Goal: Task Accomplishment & Management: Manage account settings

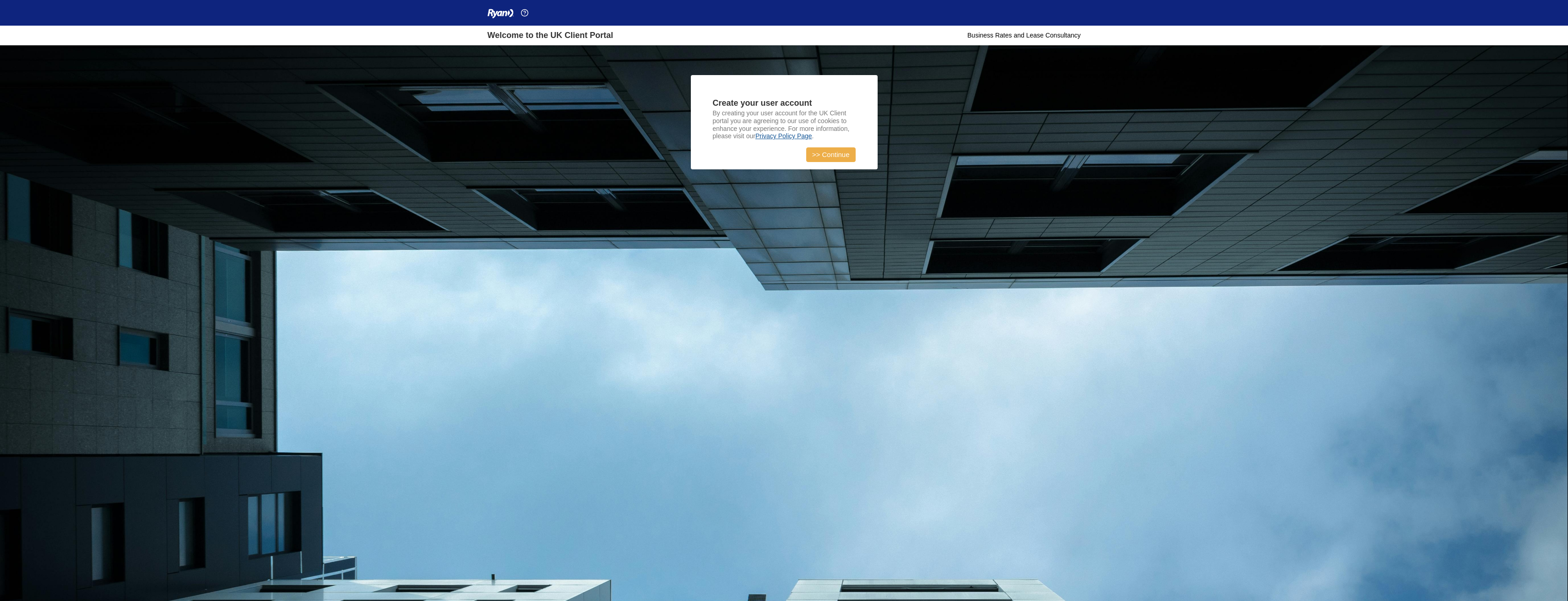
click at [822, 150] on link ">> Continue" at bounding box center [831, 155] width 50 height 15
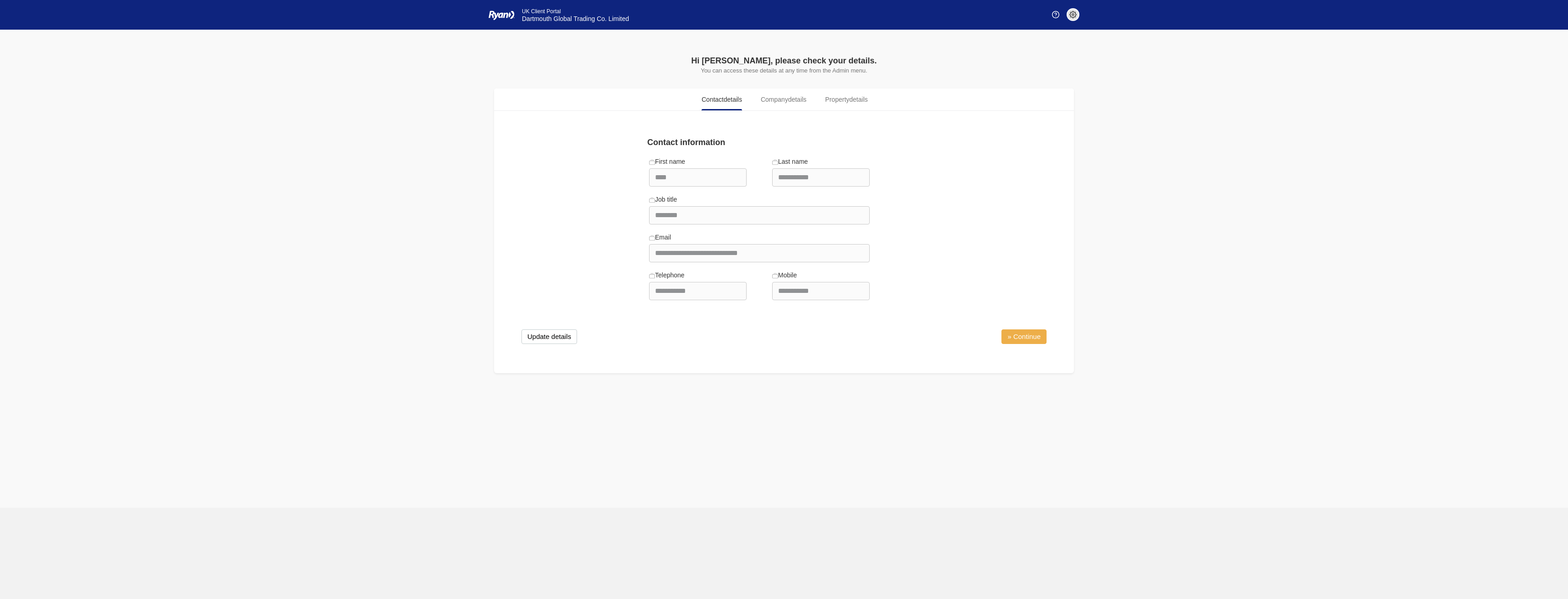
click at [1022, 332] on link "» Continue" at bounding box center [1023, 337] width 45 height 15
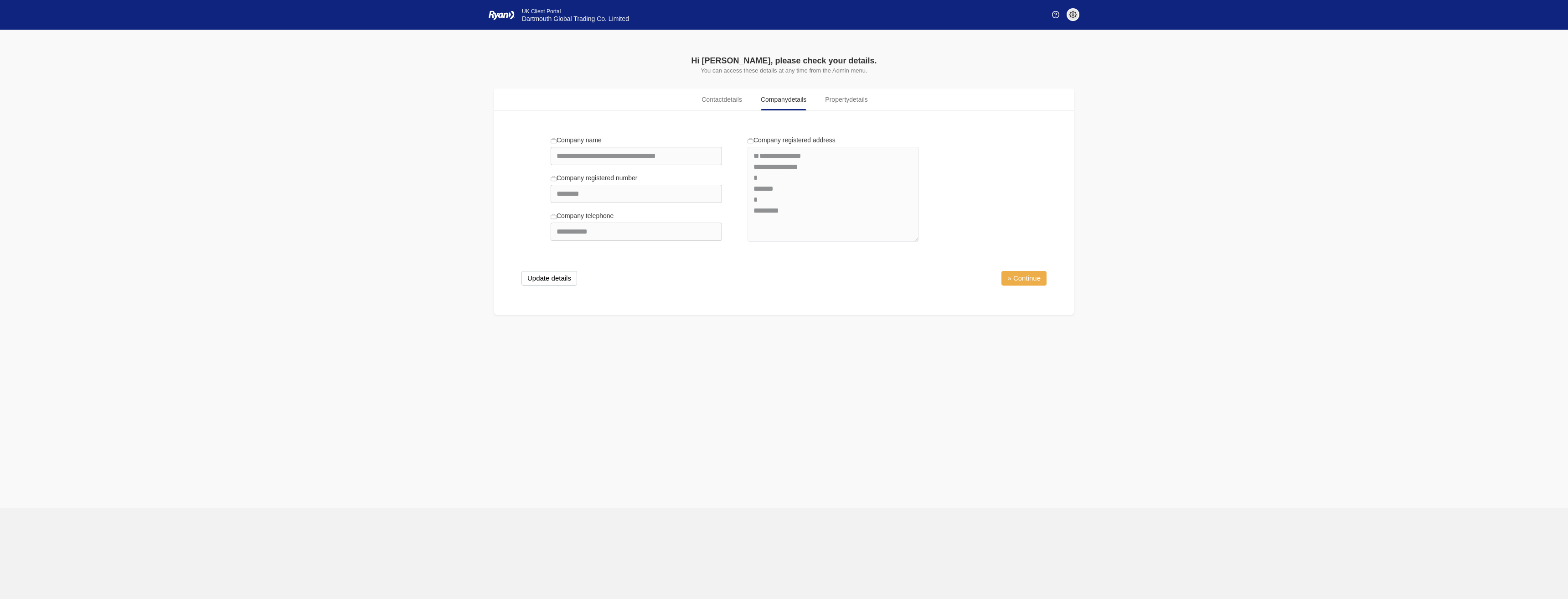
click at [1038, 280] on link "» Continue" at bounding box center [1023, 278] width 45 height 15
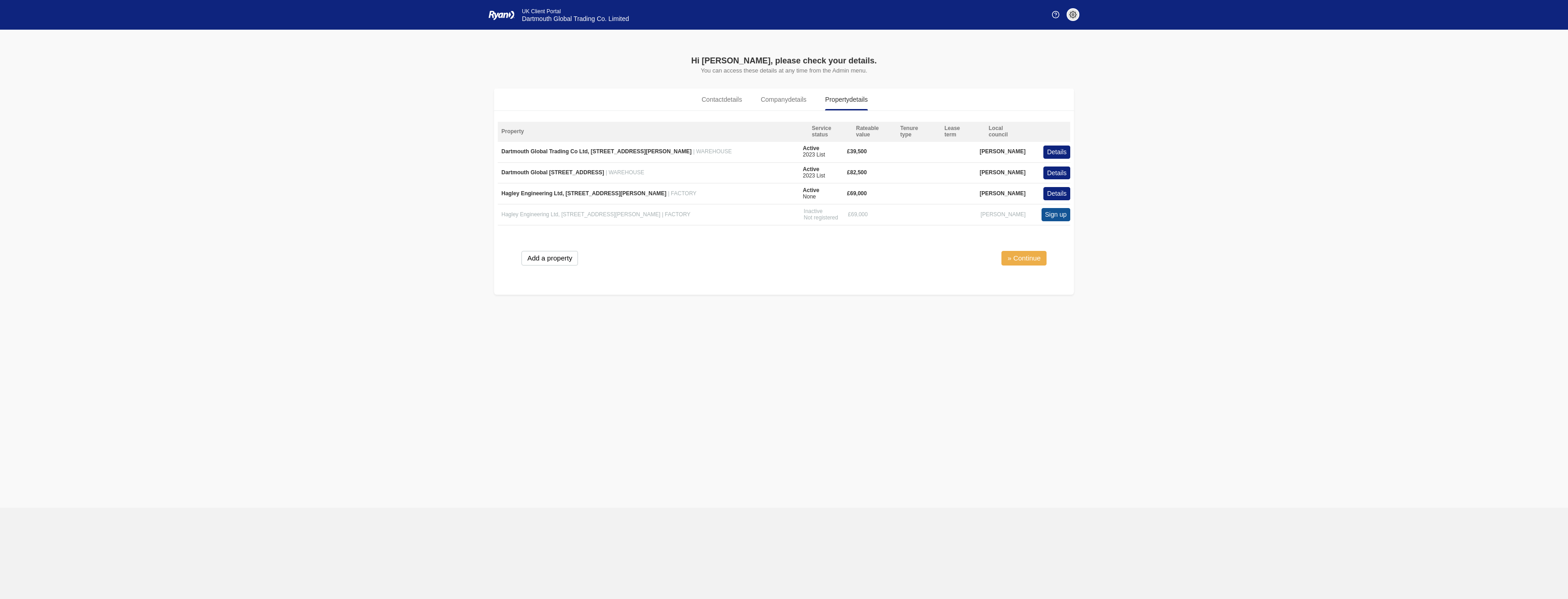
click at [1018, 258] on link "» Continue" at bounding box center [1023, 258] width 45 height 15
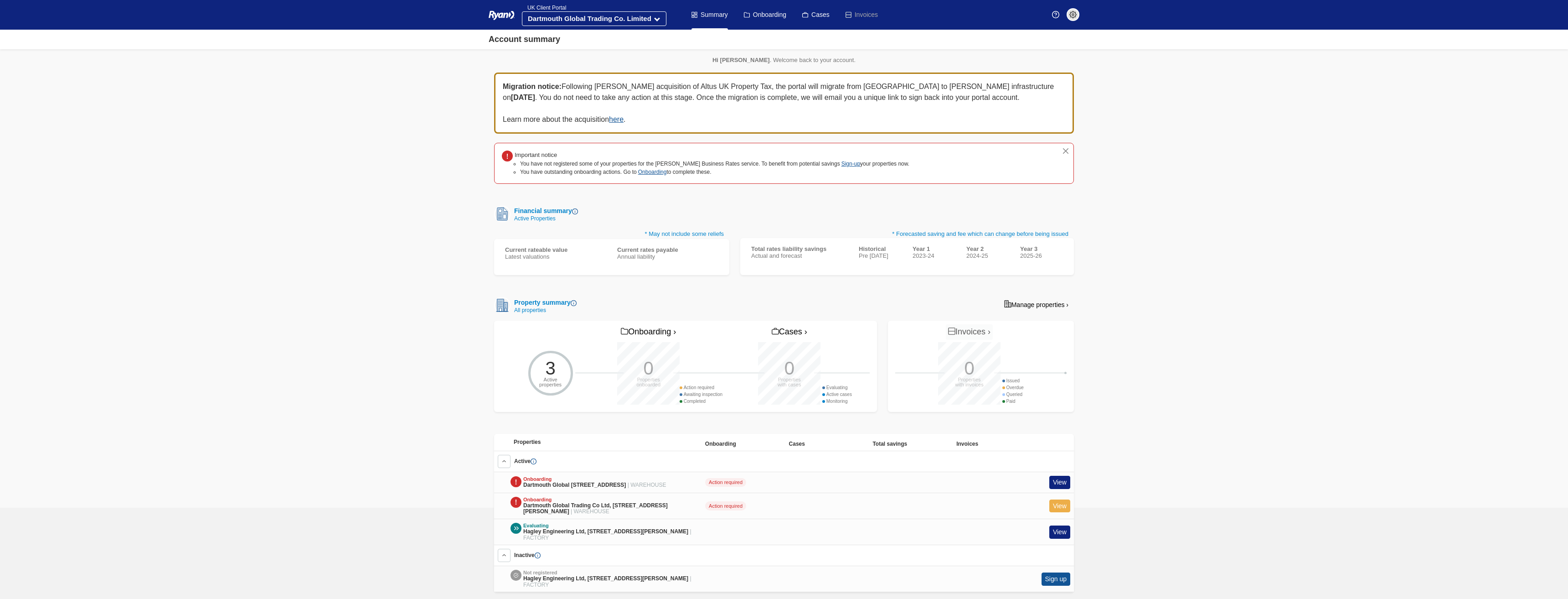
click at [1058, 507] on link "View" at bounding box center [1060, 505] width 21 height 13
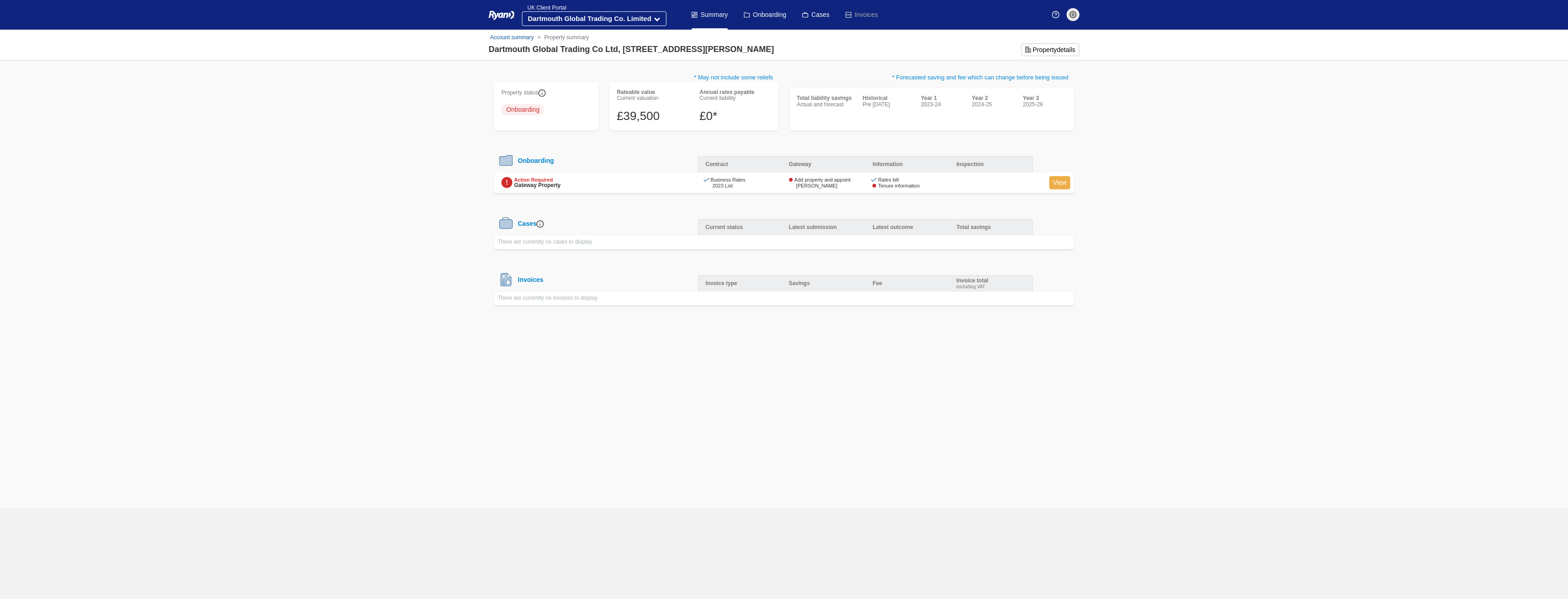
click at [1066, 188] on link "View" at bounding box center [1060, 183] width 21 height 13
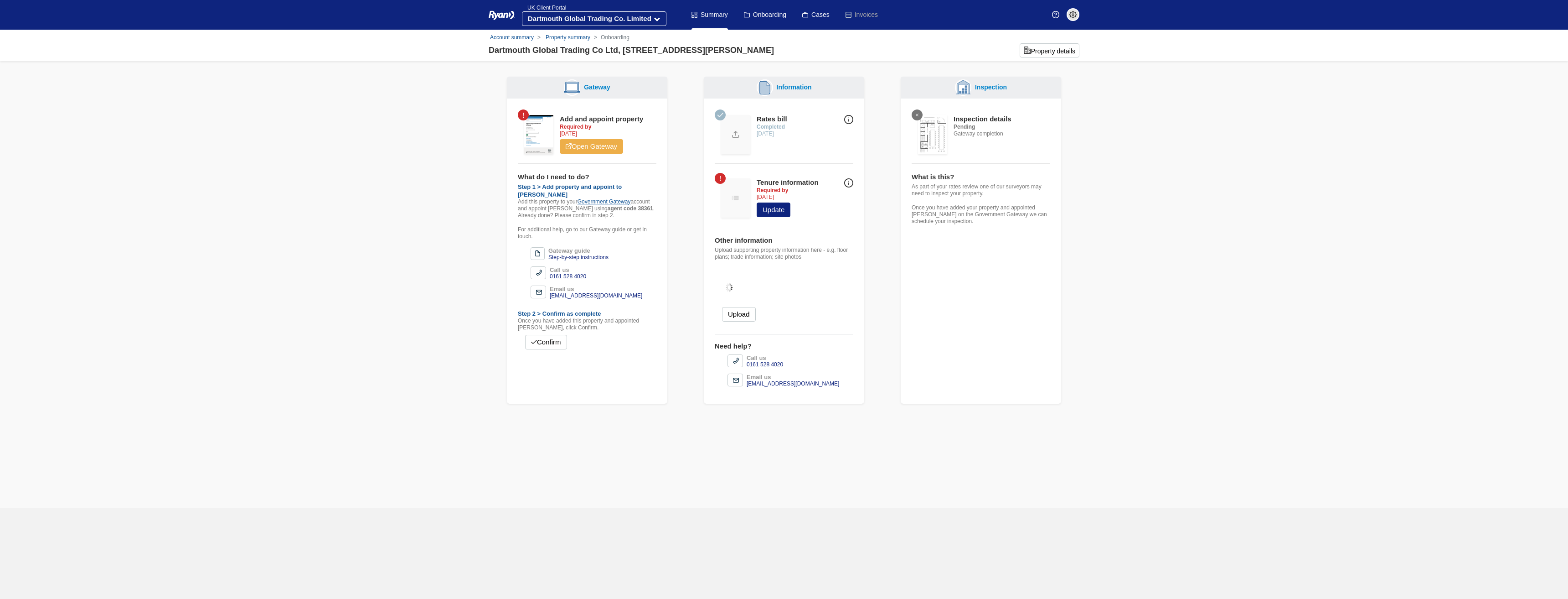
click at [591, 149] on link "Open Gateway" at bounding box center [591, 147] width 63 height 15
click at [570, 38] on link "Property summary" at bounding box center [568, 37] width 45 height 6
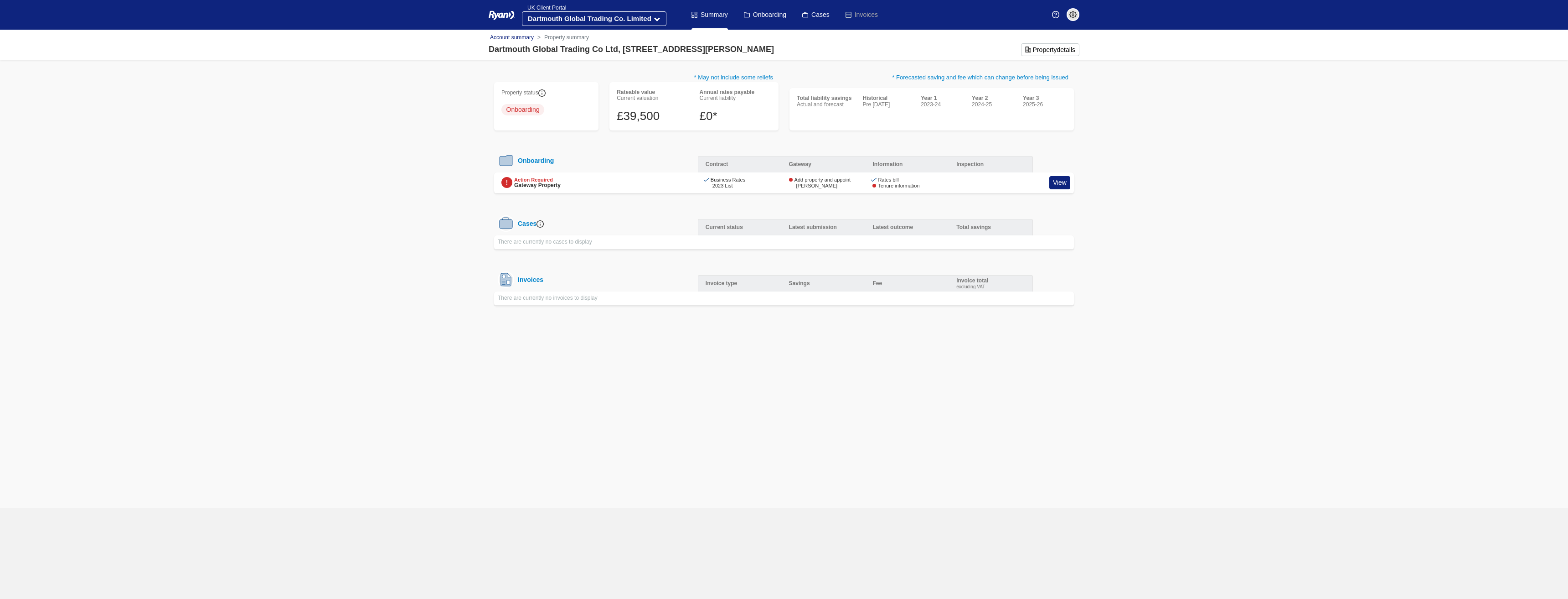
click at [525, 38] on link "Account summary" at bounding box center [512, 37] width 44 height 6
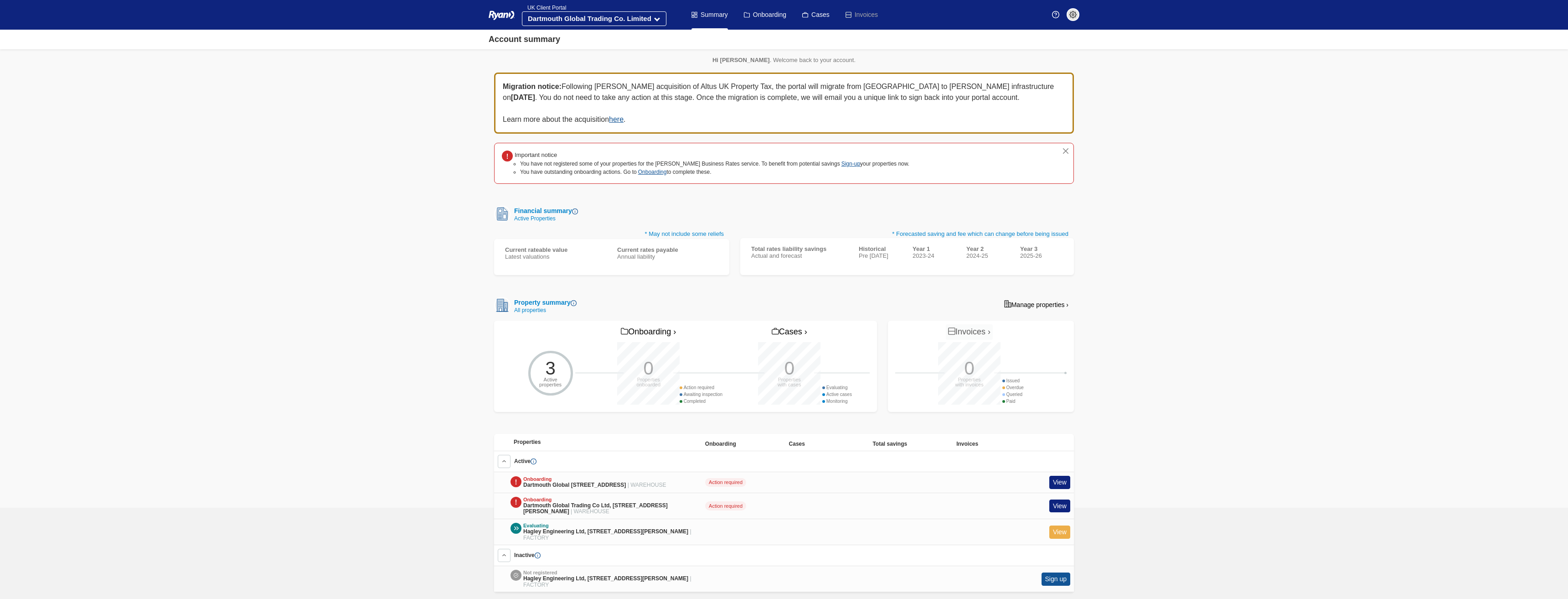
click at [1068, 538] on link "View" at bounding box center [1060, 532] width 21 height 13
